Goal: Task Accomplishment & Management: Use online tool/utility

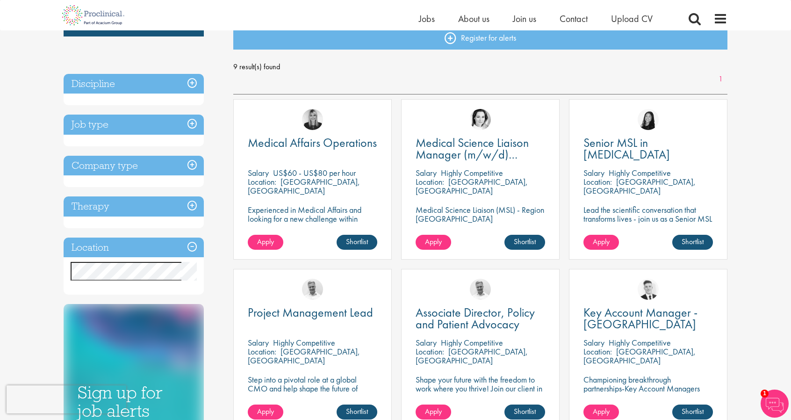
scroll to position [47, 0]
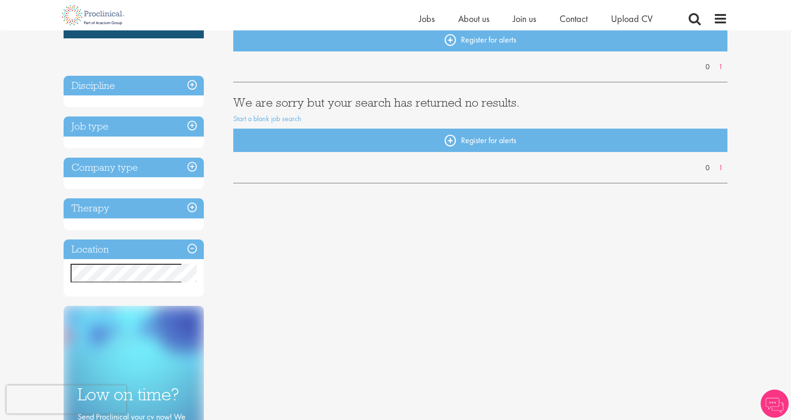
scroll to position [140, 0]
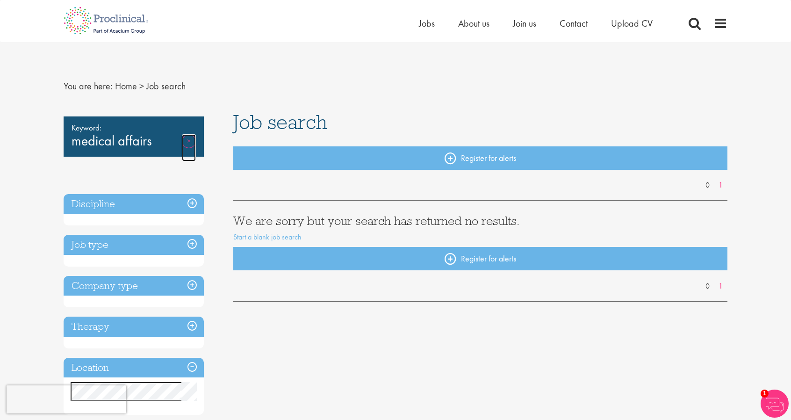
click at [183, 138] on link "Remove" at bounding box center [189, 147] width 14 height 27
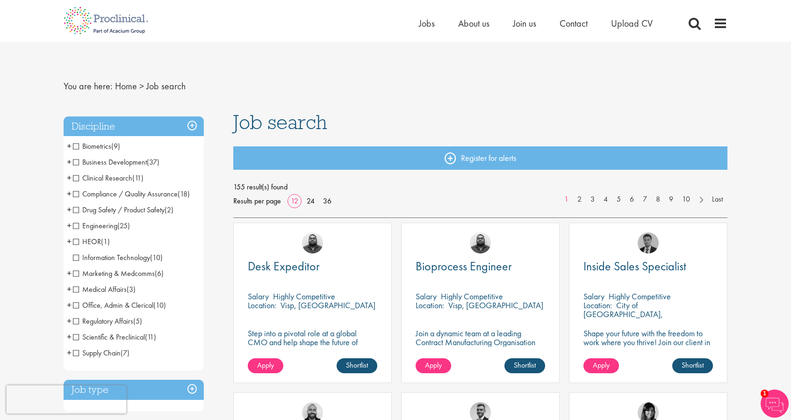
click at [97, 290] on span "Medical Affairs" at bounding box center [100, 289] width 54 height 10
